Goal: Task Accomplishment & Management: Manage account settings

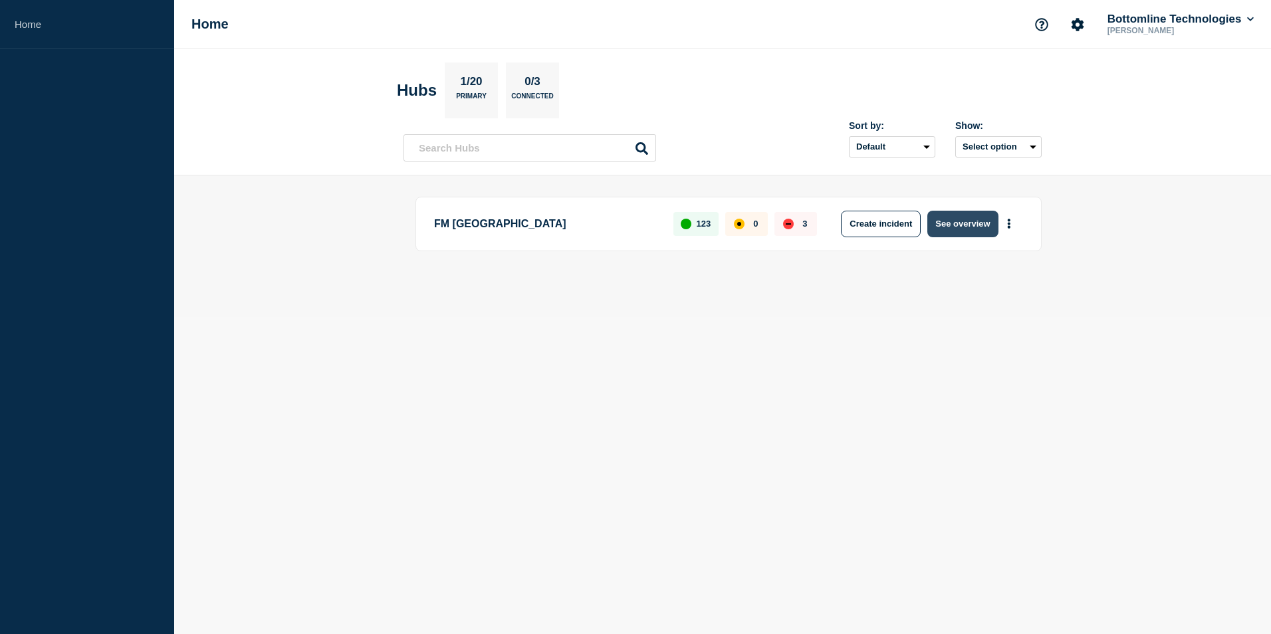
click at [979, 225] on button "See overview" at bounding box center [963, 224] width 70 height 27
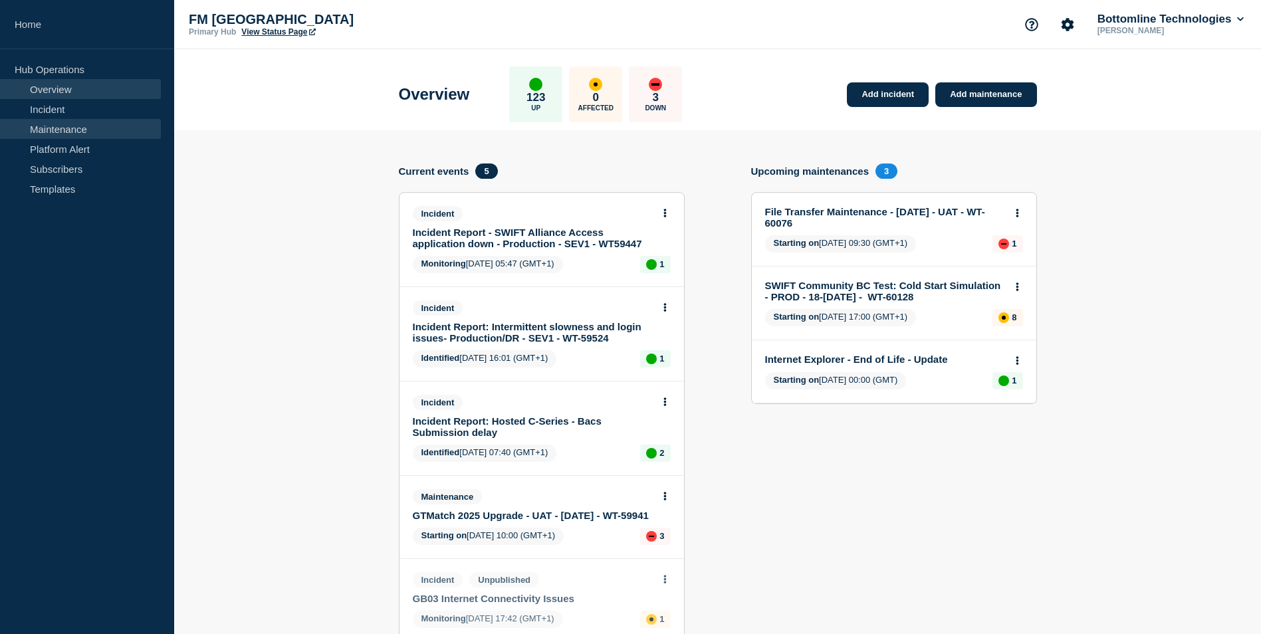
click at [80, 126] on link "Maintenance" at bounding box center [80, 129] width 161 height 20
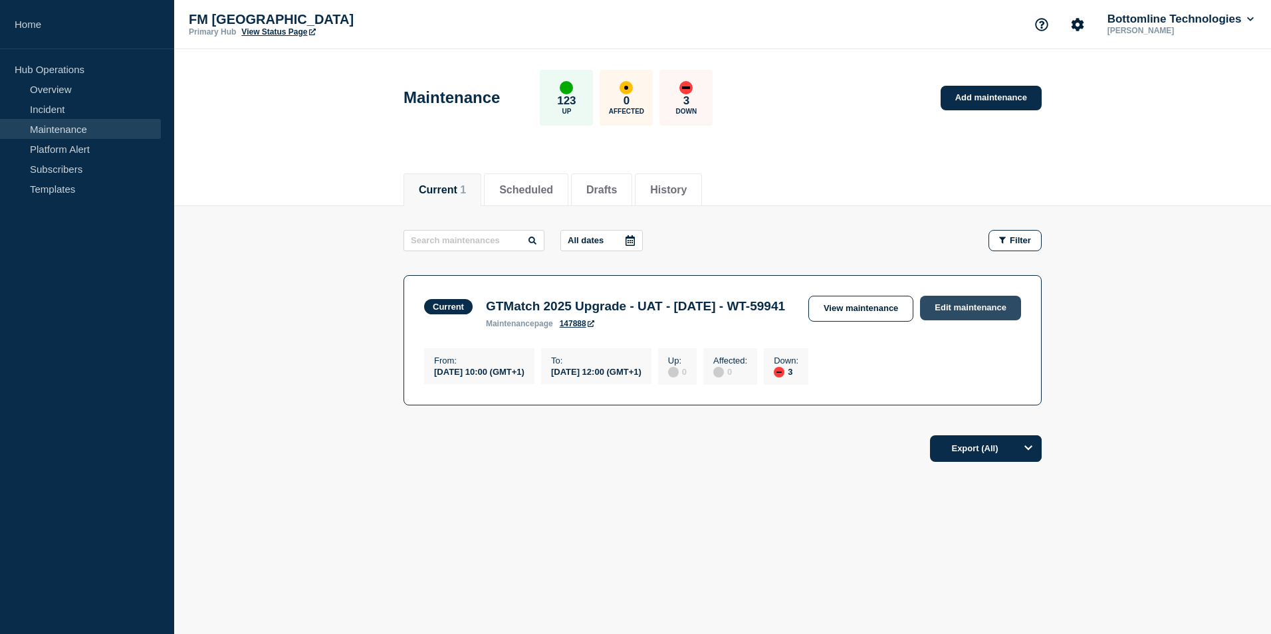
click at [972, 309] on link "Edit maintenance" at bounding box center [970, 308] width 101 height 25
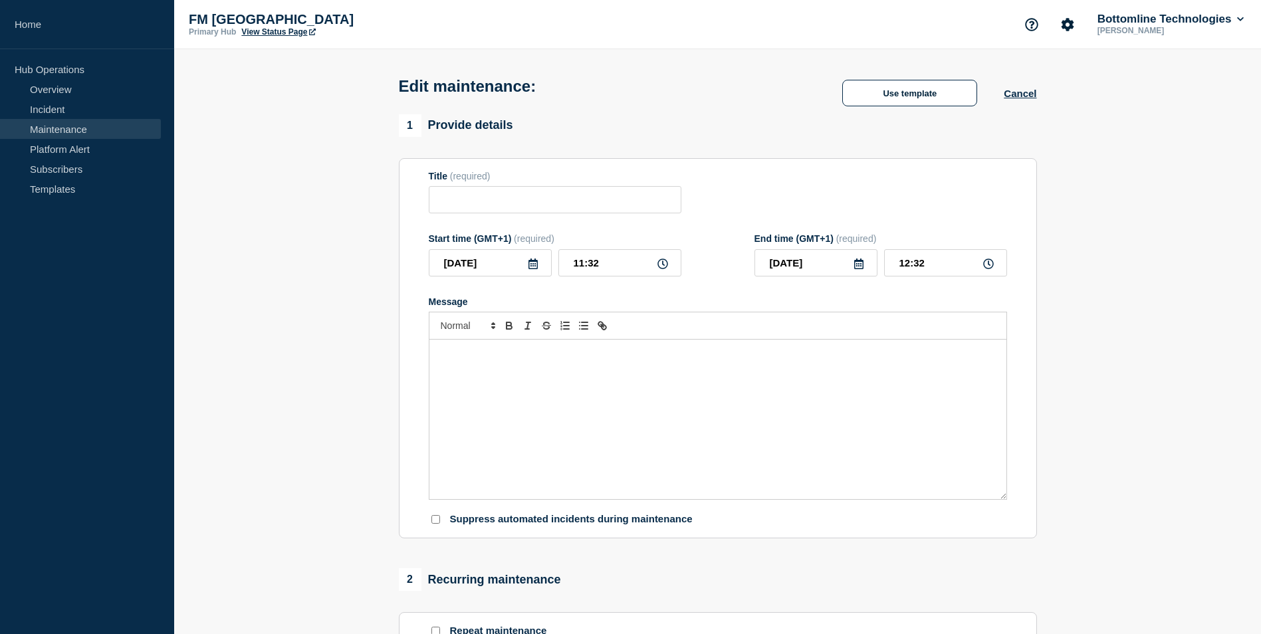
type input "GTMatch 2025 Upgrade - UAT - [DATE] - WT-59941"
type input "10:00"
type input "12:00"
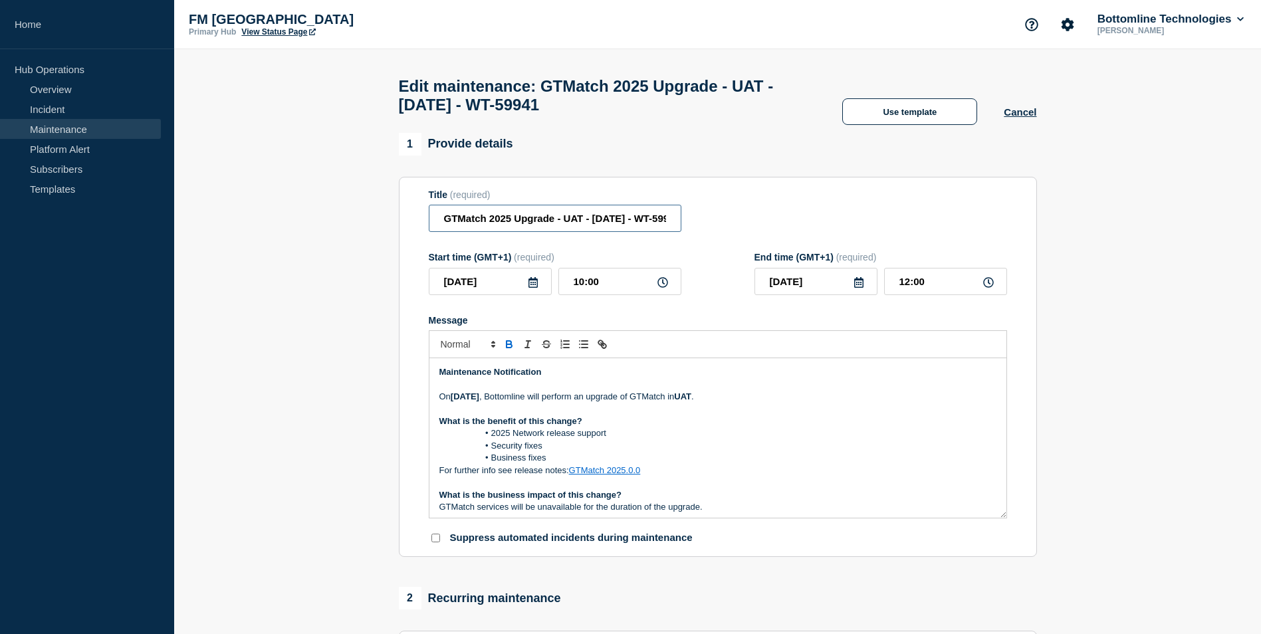
click at [625, 229] on input "GTMatch 2025 Upgrade - UAT - [DATE] - WT-59941" at bounding box center [555, 218] width 253 height 27
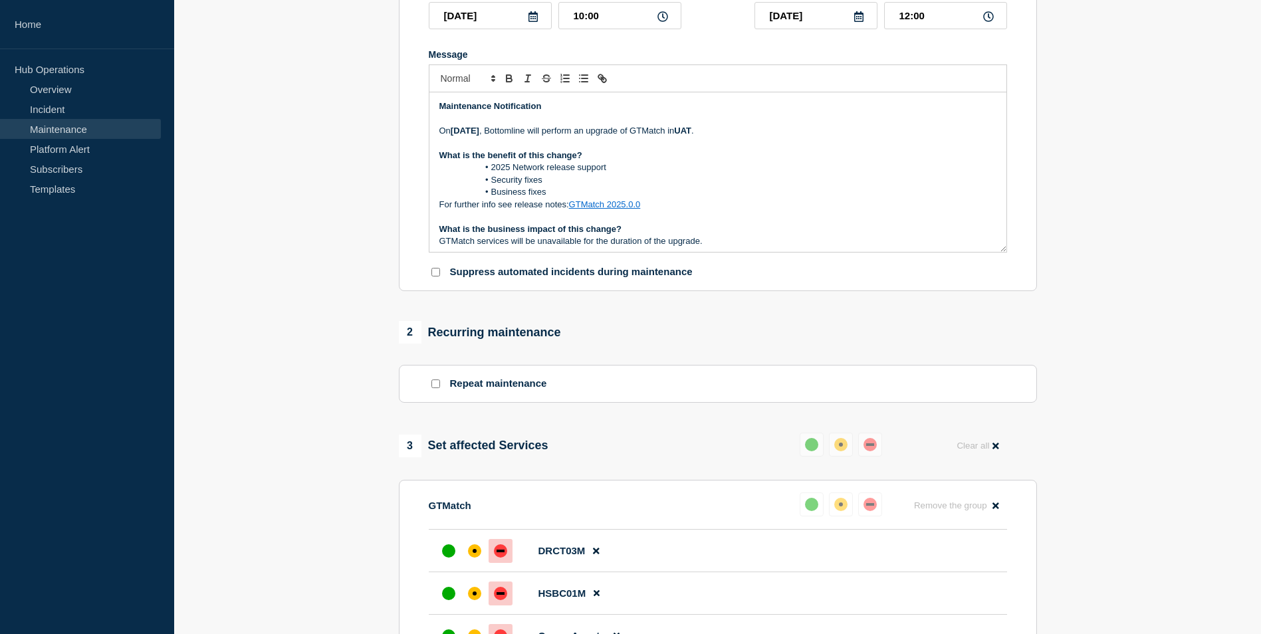
scroll to position [636, 0]
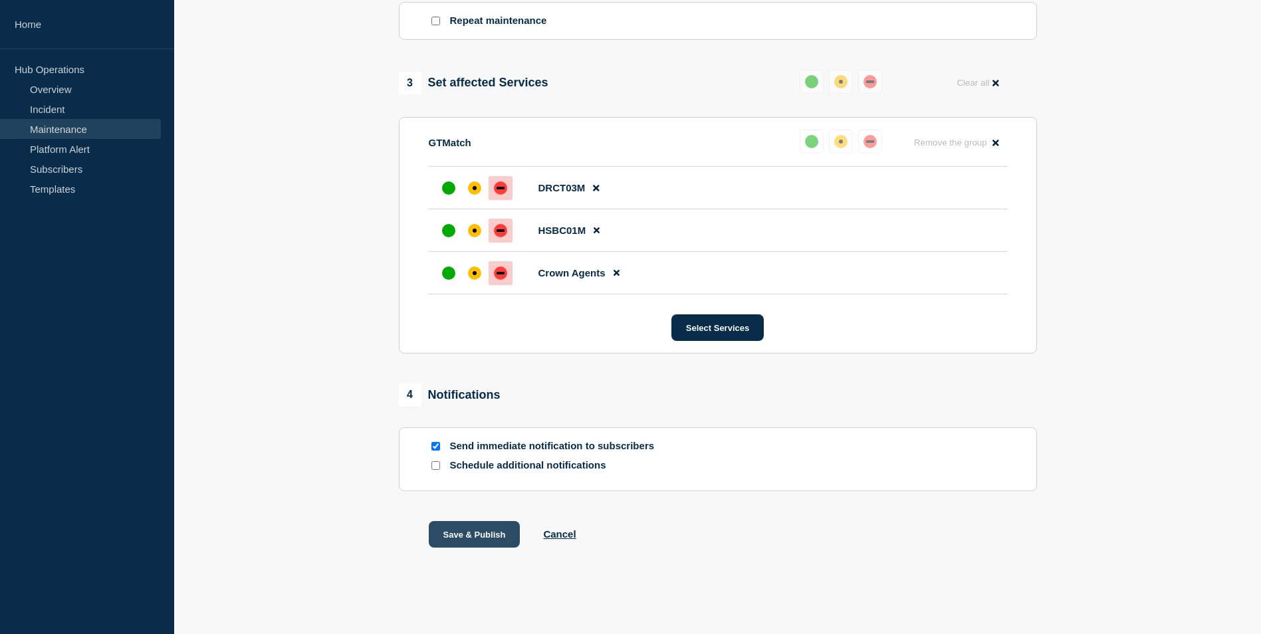
type input "[COMPLETED] GTMatch 2025 Upgrade - UAT - [DATE] - WT-59941"
click at [471, 532] on button "Save & Publish" at bounding box center [475, 534] width 92 height 27
